Goal: Transaction & Acquisition: Purchase product/service

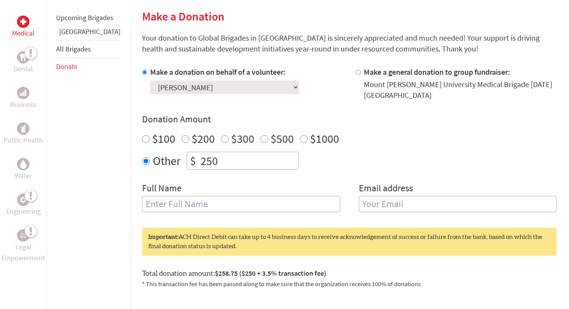
scroll to position [184, 0]
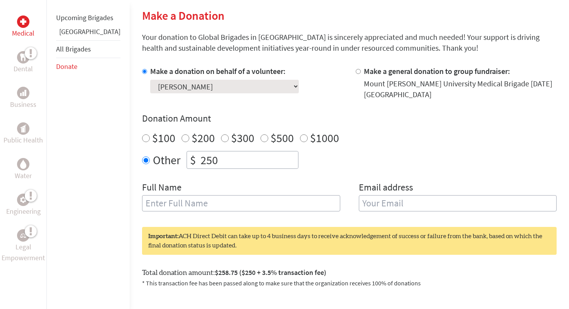
click at [226, 201] on input "text" at bounding box center [241, 203] width 198 height 16
click at [185, 202] on input "text" at bounding box center [241, 203] width 198 height 16
type input "[PERSON_NAME] [PERSON_NAME]"
click at [377, 203] on input "email" at bounding box center [458, 203] width 198 height 16
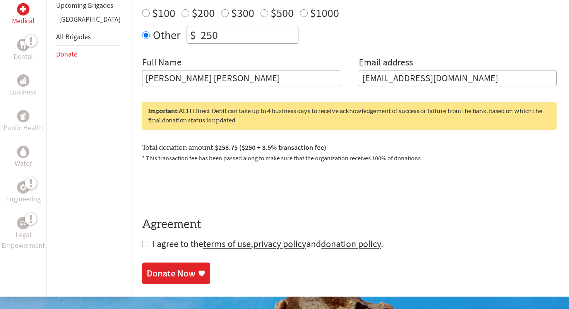
scroll to position [310, 0]
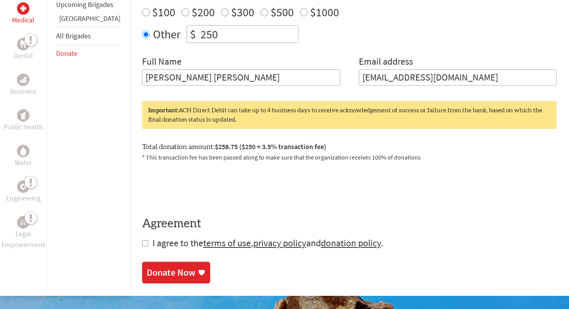
type input "[EMAIL_ADDRESS][DOMAIN_NAME]"
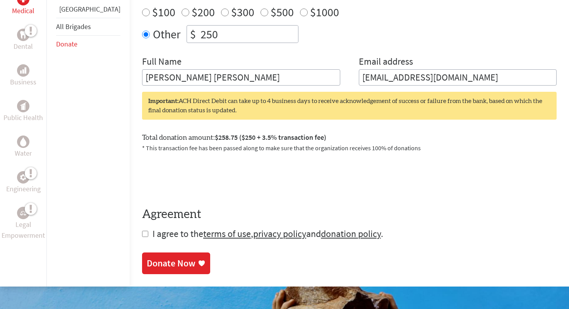
click at [142, 234] on input "checkbox" at bounding box center [145, 234] width 6 height 6
checkbox input "true"
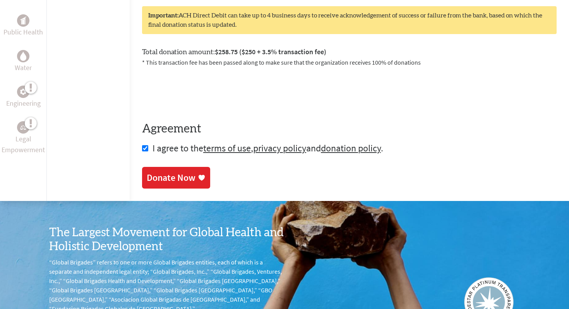
scroll to position [401, 0]
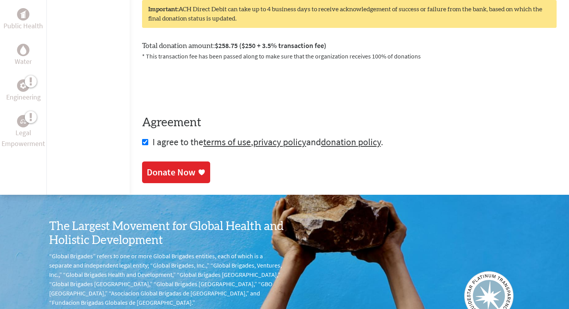
click at [198, 171] on icon at bounding box center [201, 172] width 6 height 6
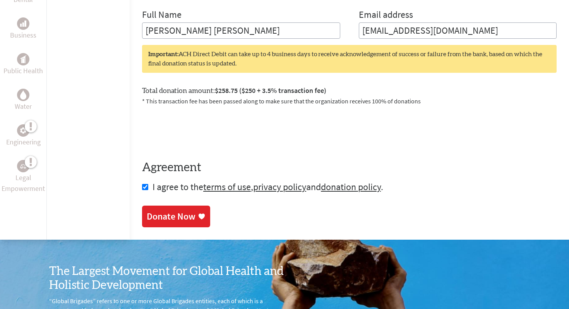
scroll to position [355, 0]
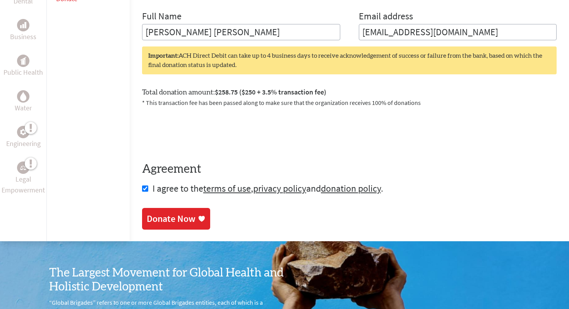
click at [157, 213] on div "Donate Now" at bounding box center [171, 218] width 49 height 12
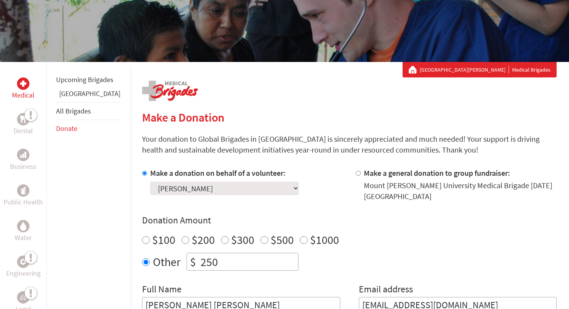
scroll to position [83, 0]
